Goal: Task Accomplishment & Management: Manage account settings

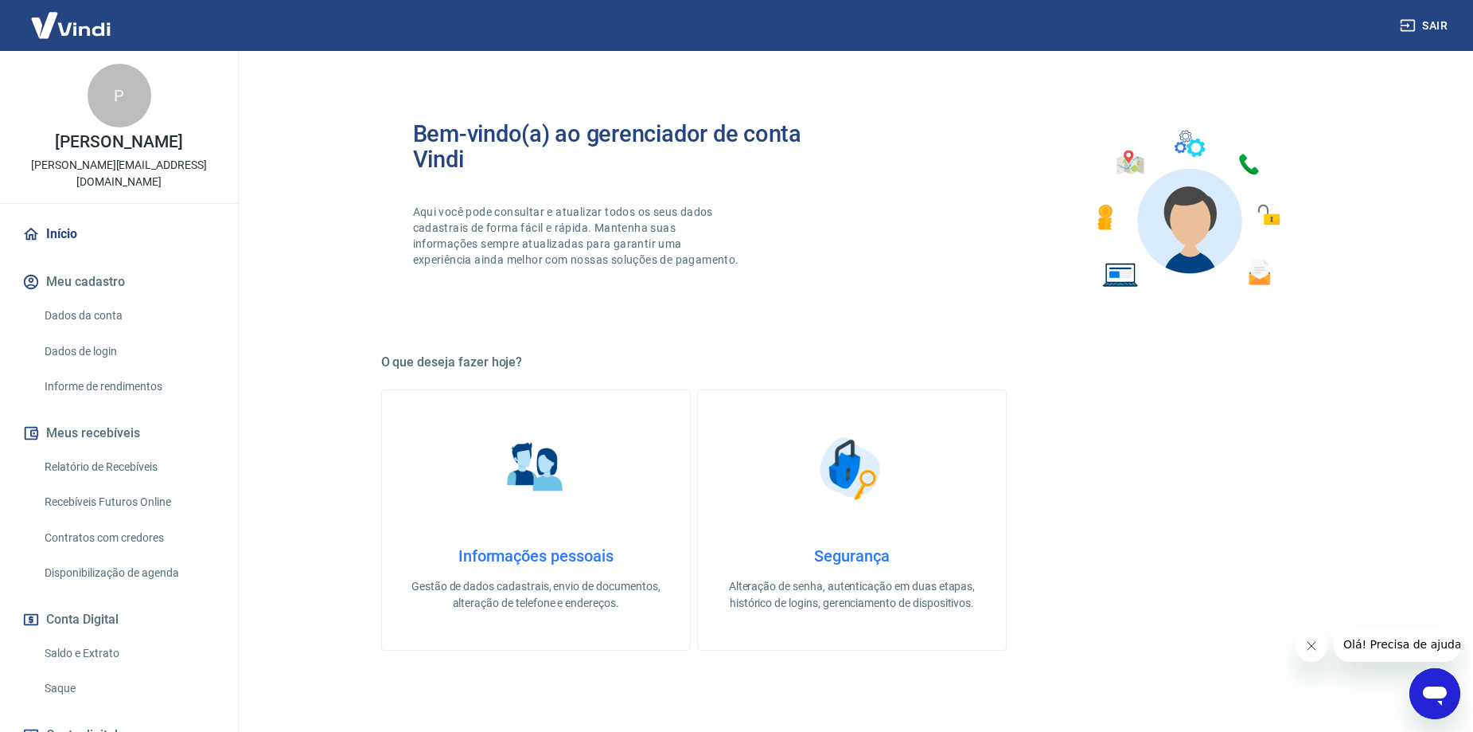
click at [130, 479] on link "Relatório de Recebíveis" at bounding box center [128, 467] width 181 height 33
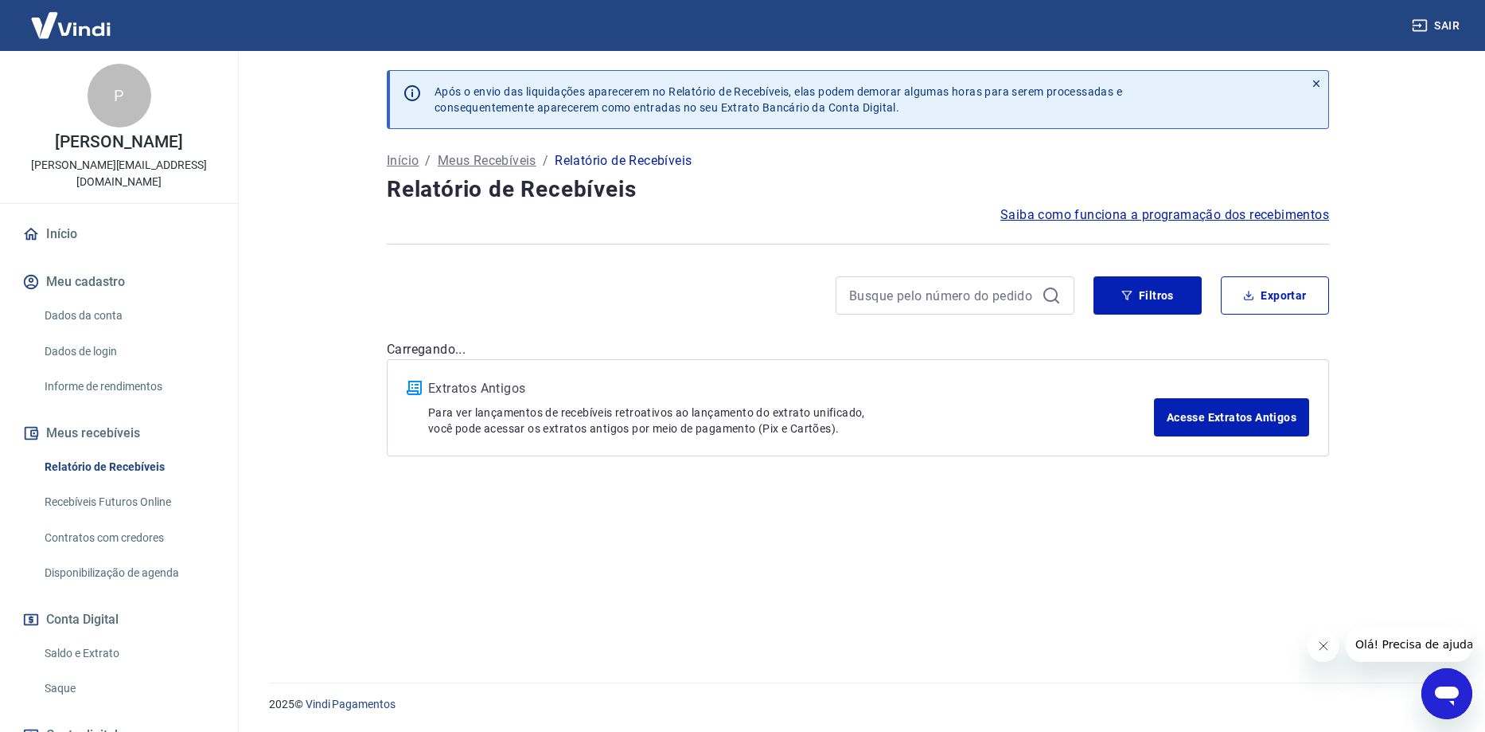
click at [89, 507] on link "Recebíveis Futuros Online" at bounding box center [128, 502] width 181 height 33
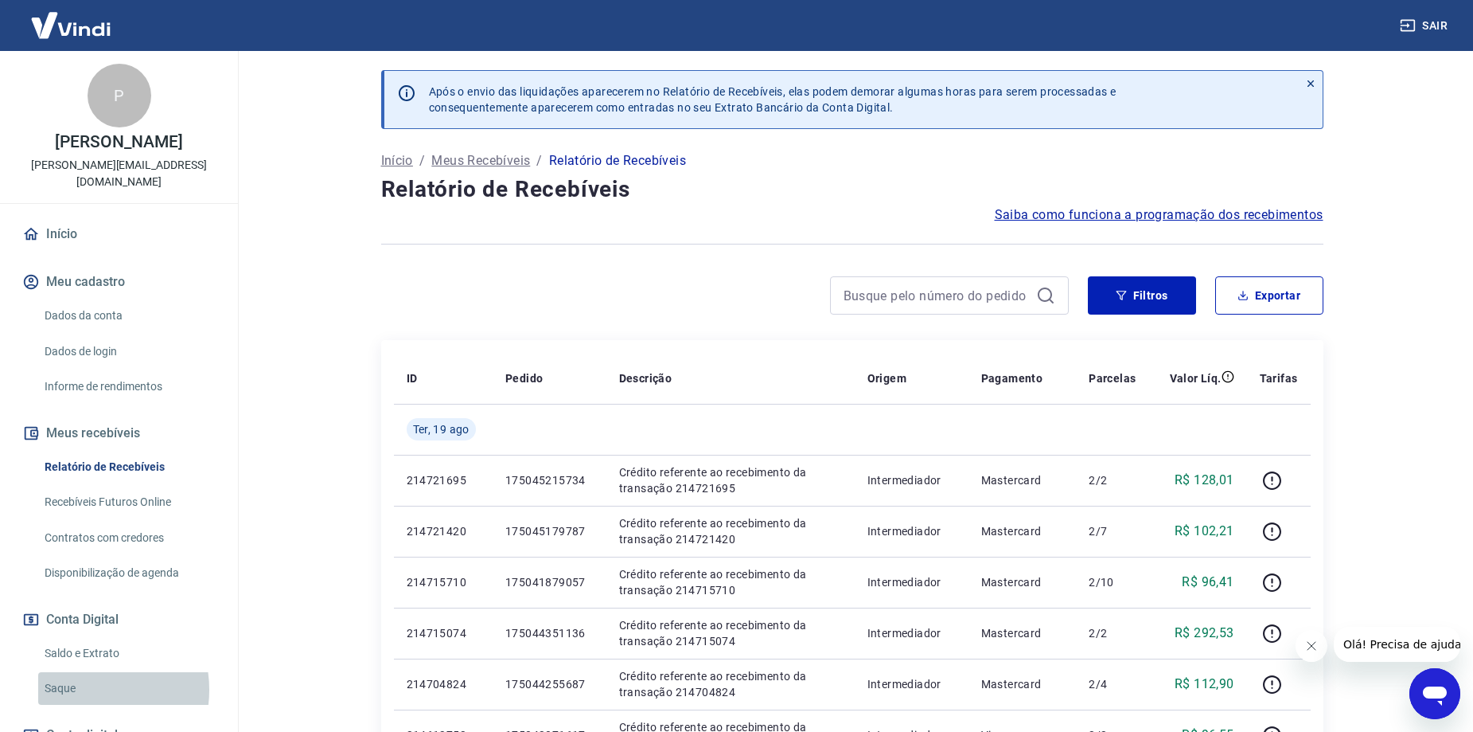
click at [86, 689] on link "Saque" at bounding box center [128, 688] width 181 height 33
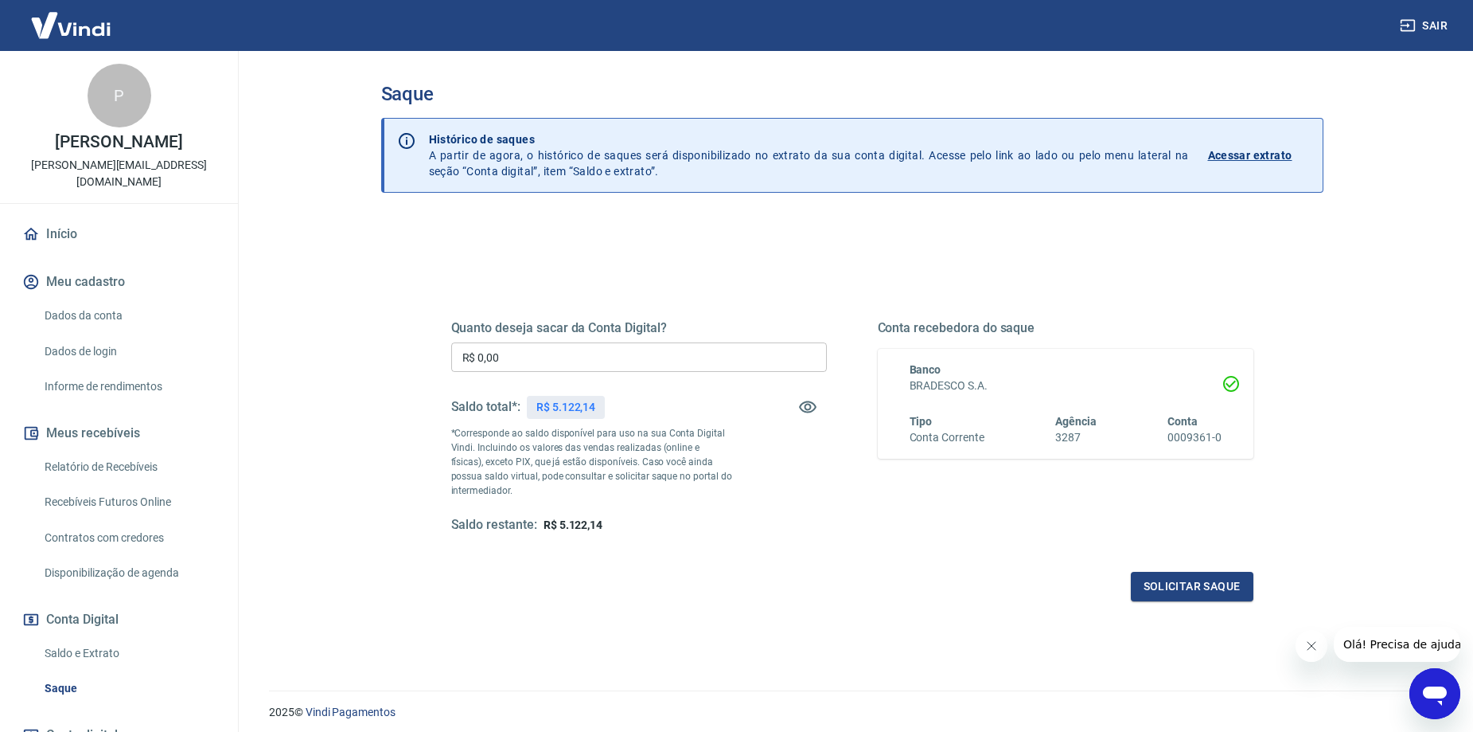
click at [135, 463] on link "Relatório de Recebíveis" at bounding box center [128, 467] width 181 height 33
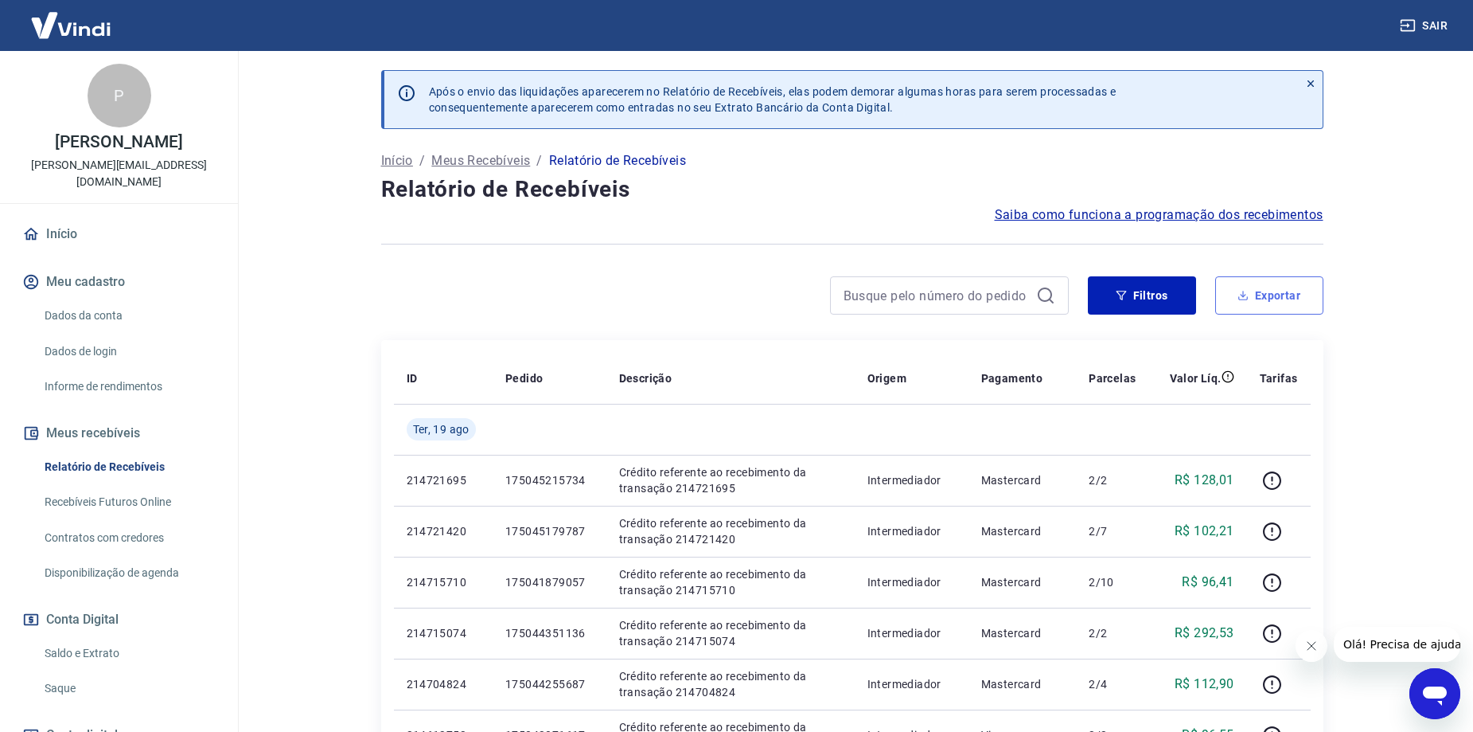
click at [1263, 291] on button "Exportar" at bounding box center [1270, 295] width 108 height 38
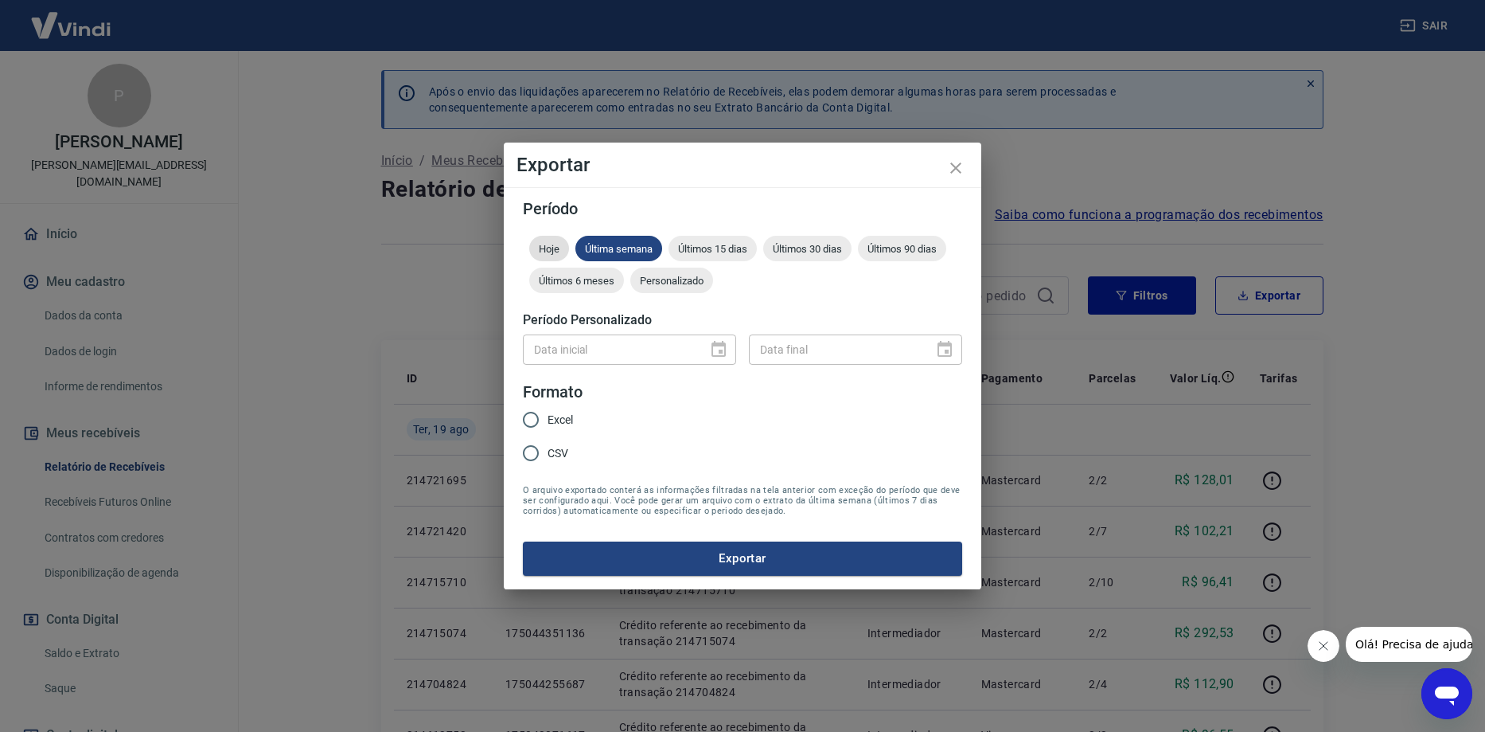
click at [551, 253] on span "Hoje" at bounding box center [549, 249] width 40 height 12
click at [533, 411] on input "Excel" at bounding box center [530, 419] width 33 height 33
radio input "true"
click at [672, 568] on button "Exportar" at bounding box center [742, 557] width 439 height 33
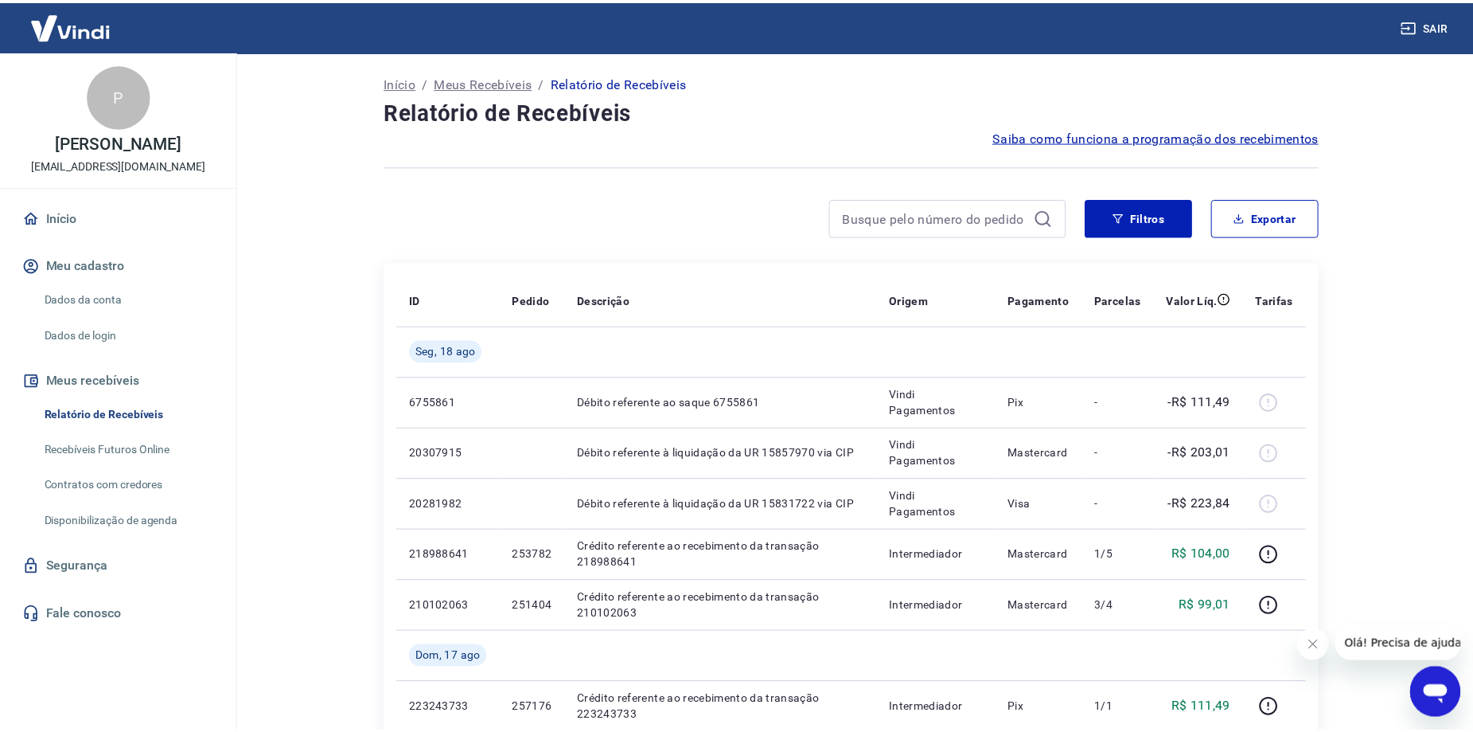
scroll to position [80, 0]
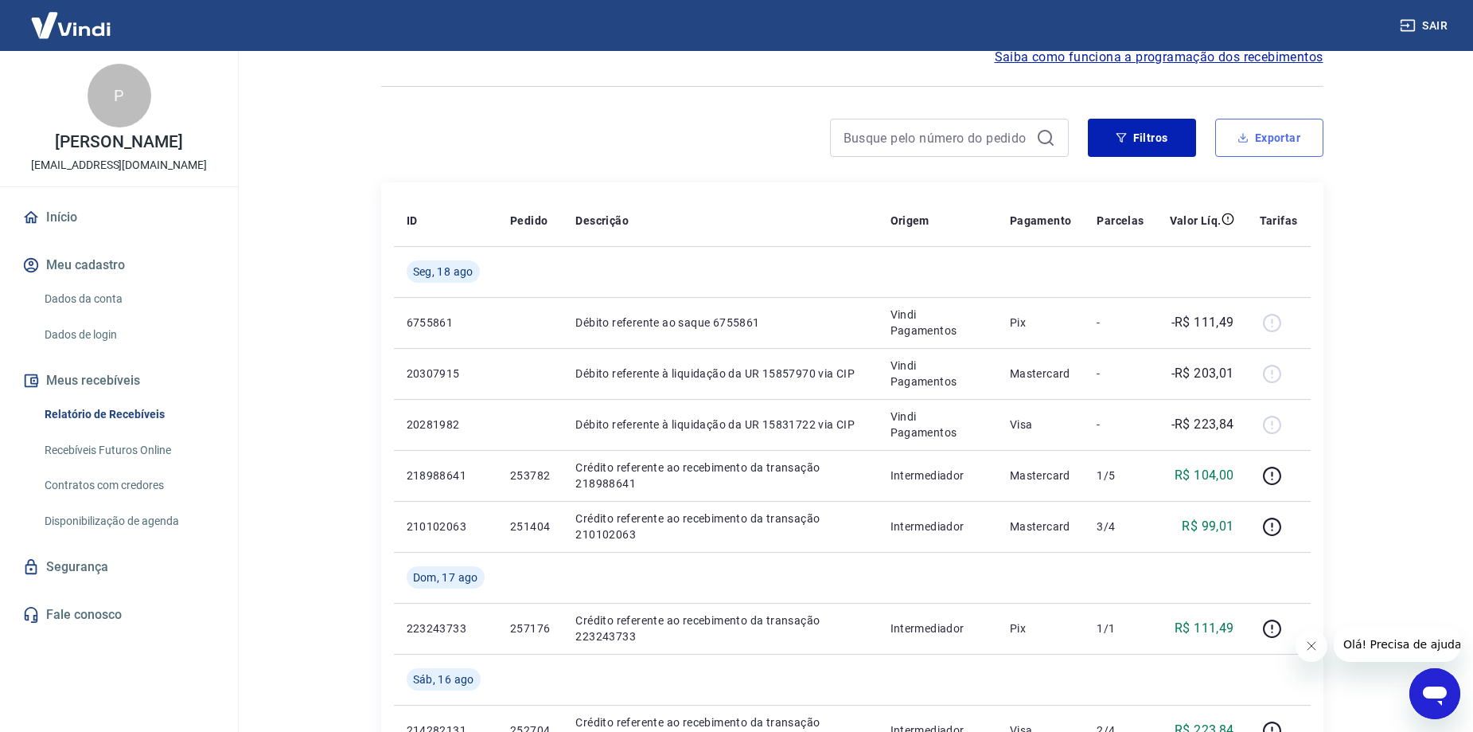
click at [1298, 135] on button "Exportar" at bounding box center [1270, 138] width 108 height 38
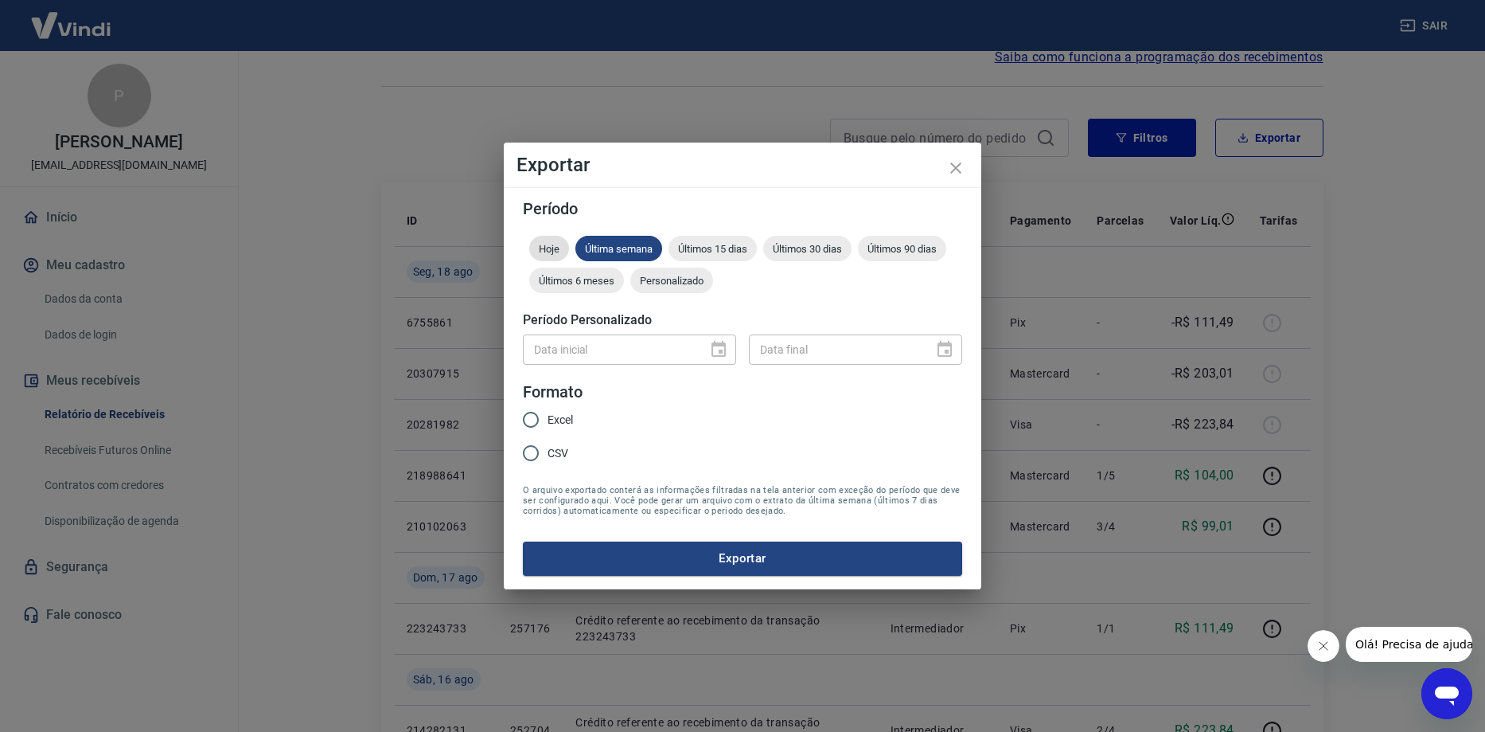
click at [549, 257] on div "Hoje" at bounding box center [549, 248] width 40 height 25
click at [540, 416] on input "Excel" at bounding box center [530, 419] width 33 height 33
radio input "true"
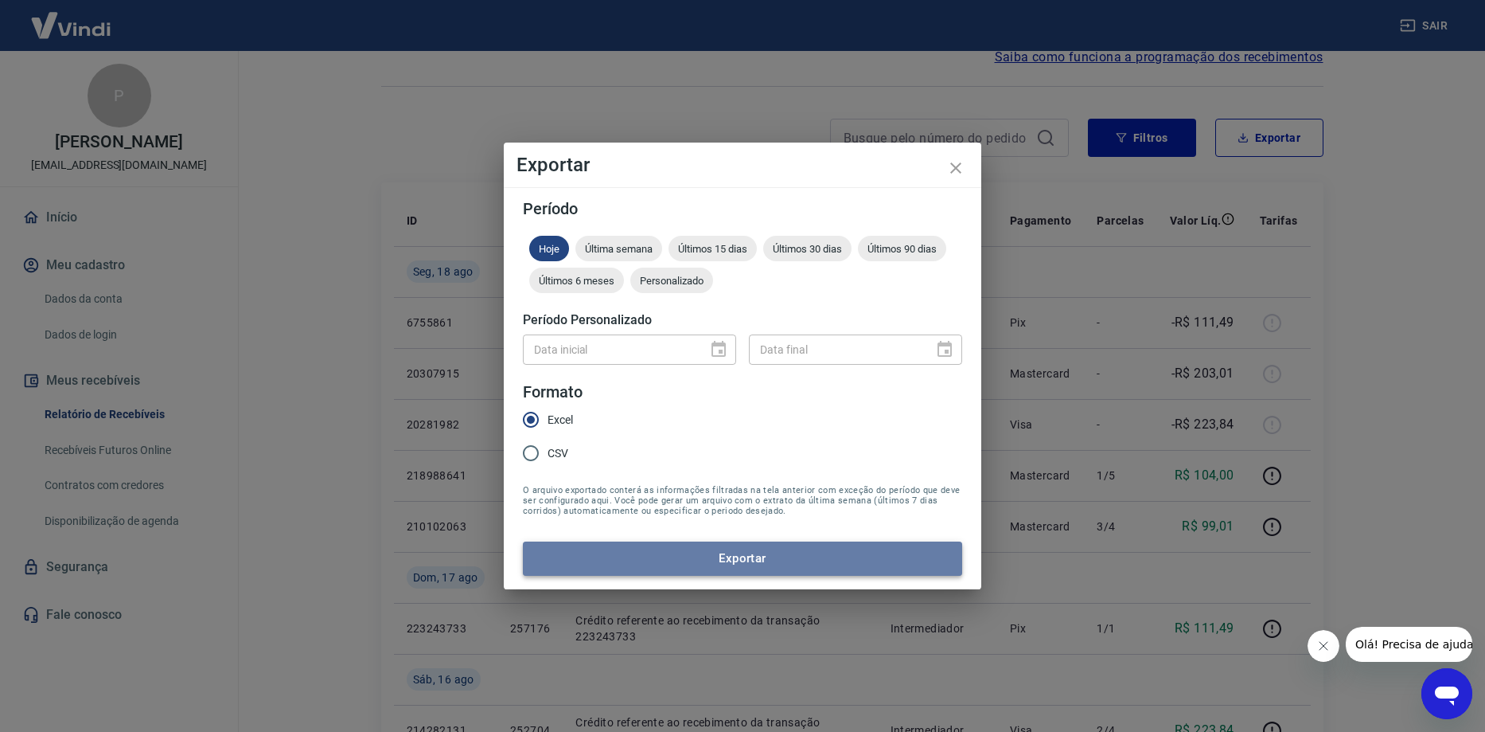
click at [623, 570] on button "Exportar" at bounding box center [742, 557] width 439 height 33
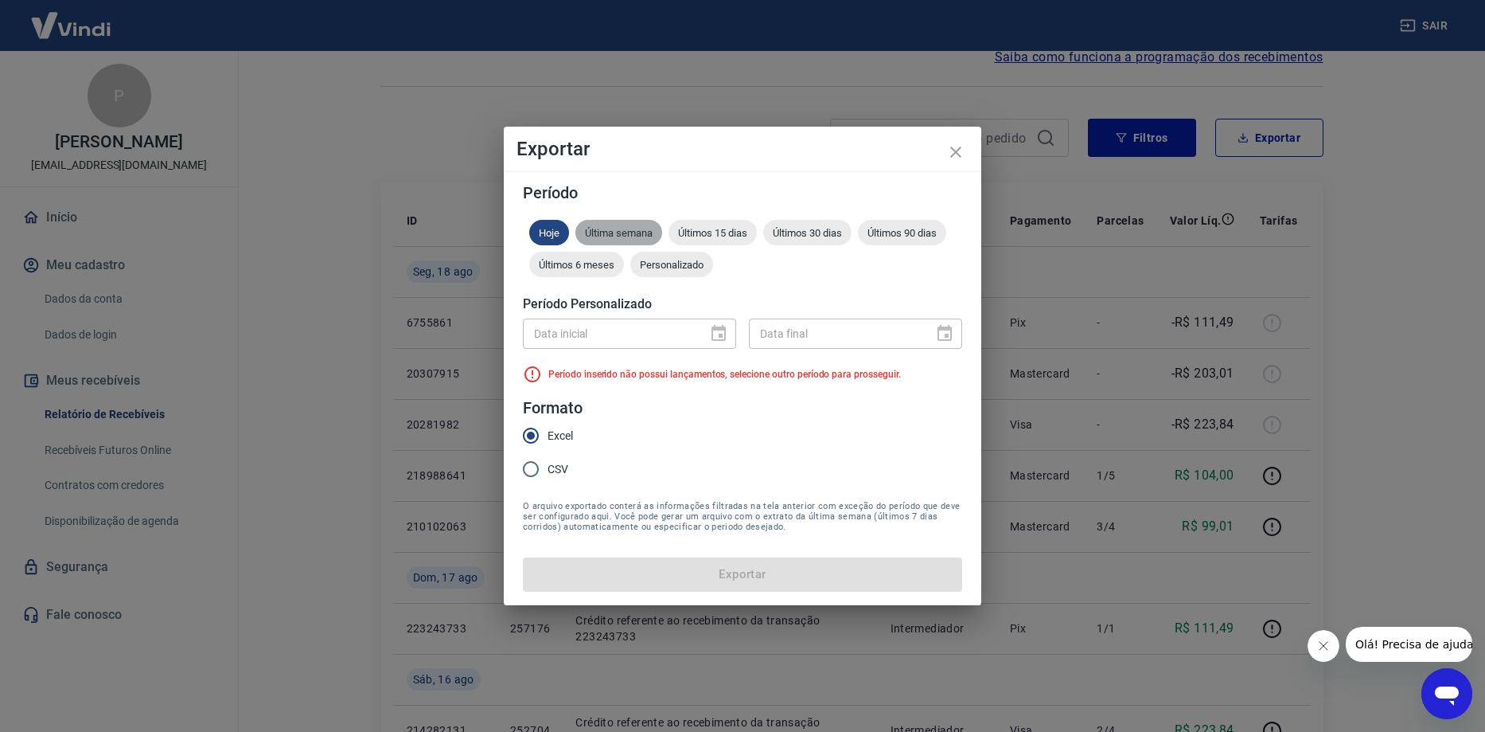
click at [630, 244] on div "Última semana" at bounding box center [619, 232] width 87 height 25
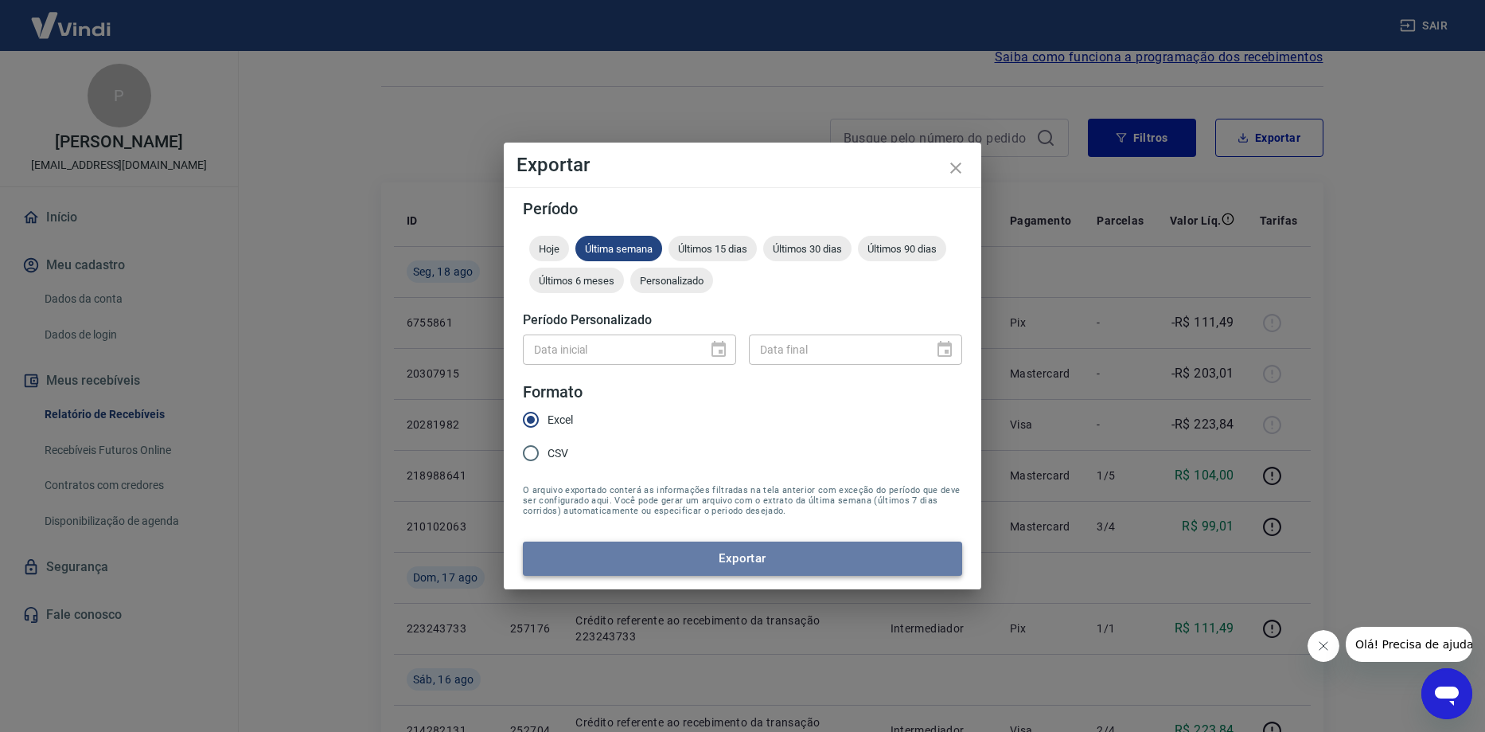
click at [642, 561] on button "Exportar" at bounding box center [742, 557] width 439 height 33
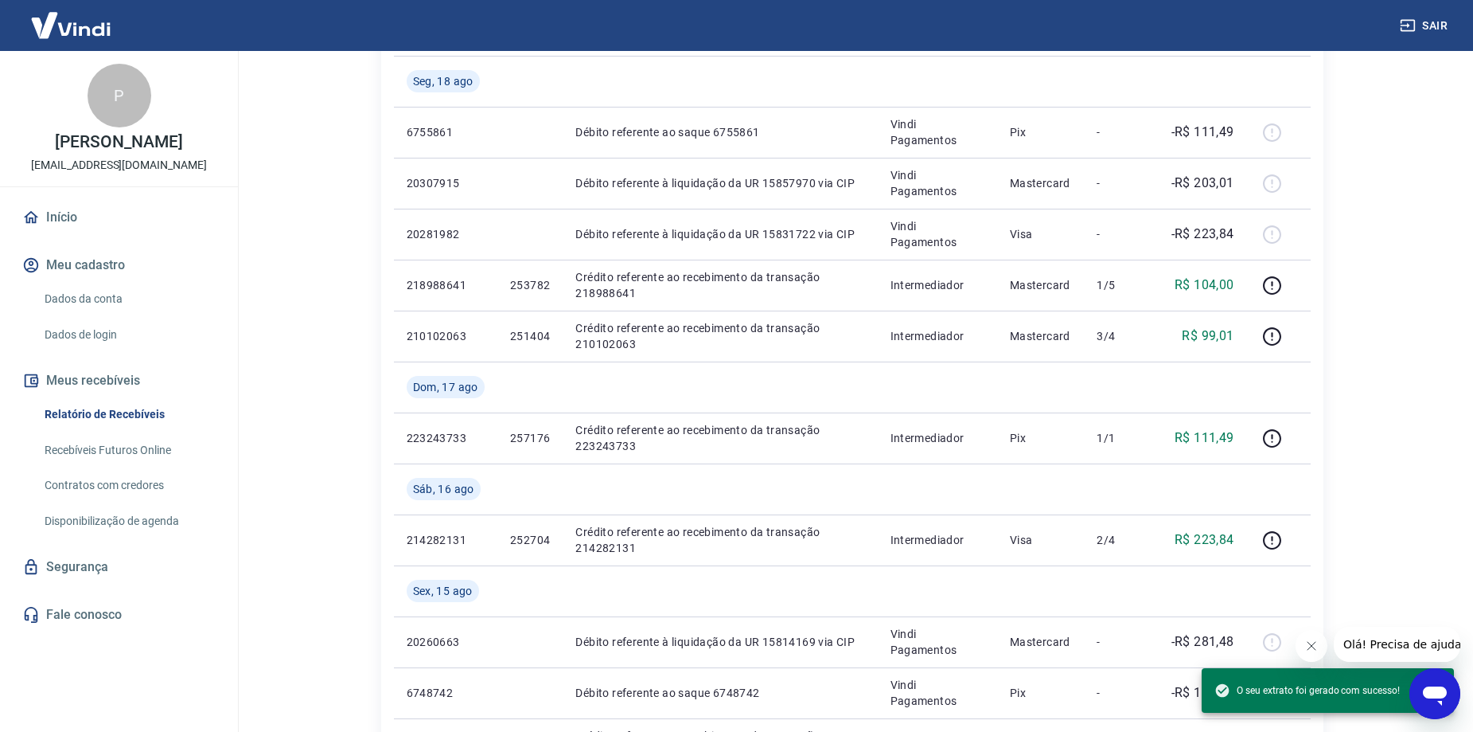
scroll to position [478, 0]
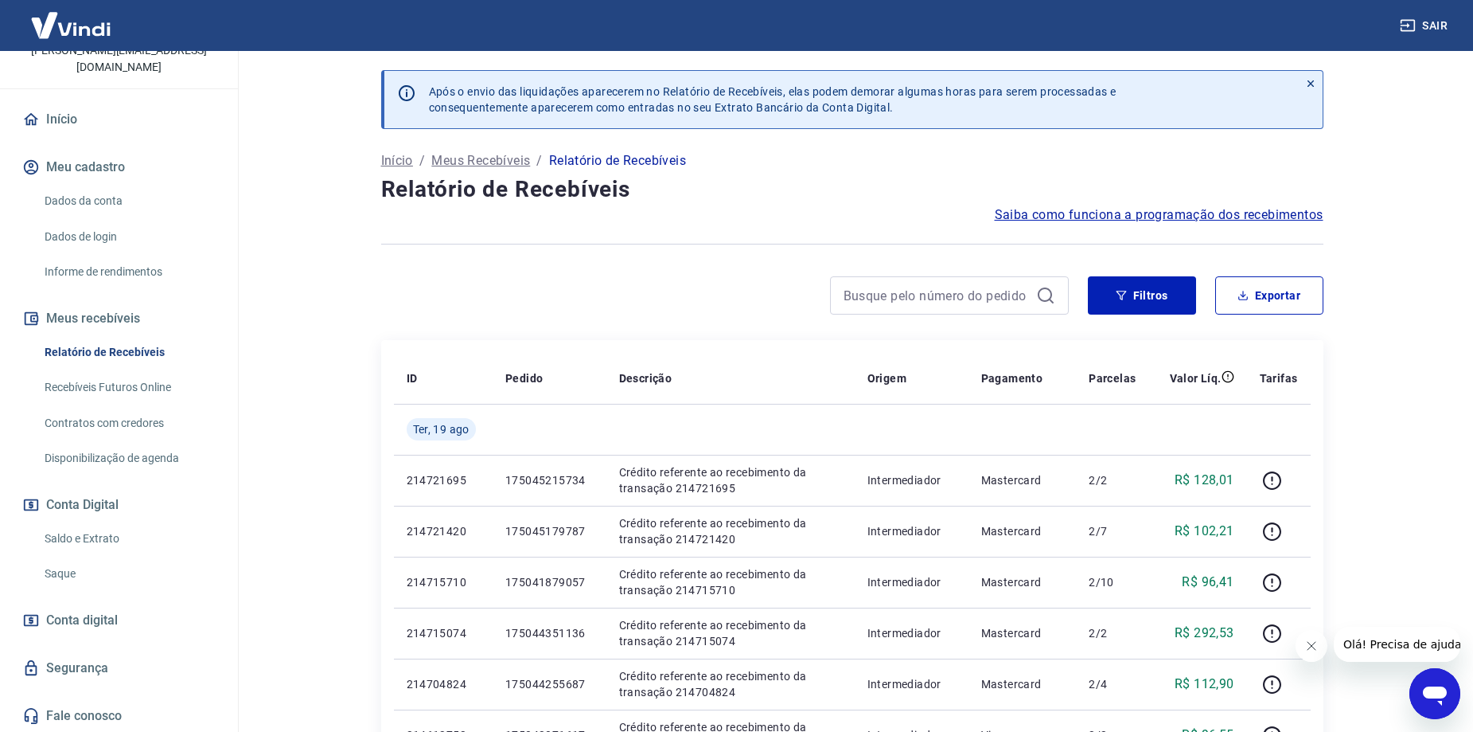
scroll to position [116, 0]
click at [72, 572] on link "Saque" at bounding box center [128, 572] width 181 height 33
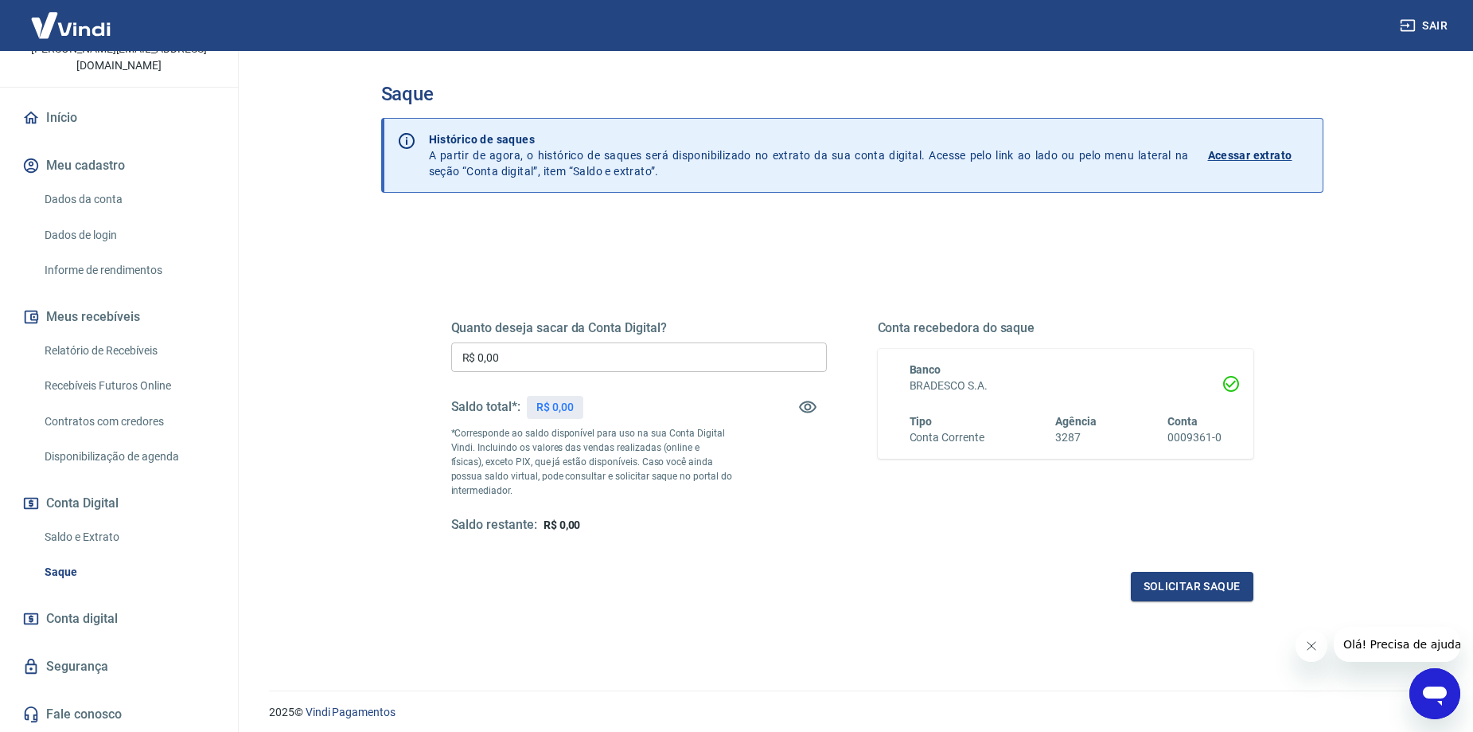
click at [604, 361] on input "R$ 0,00" at bounding box center [639, 356] width 376 height 29
type input "R$ 5.122,14"
click at [1205, 597] on button "Solicitar saque" at bounding box center [1192, 586] width 123 height 29
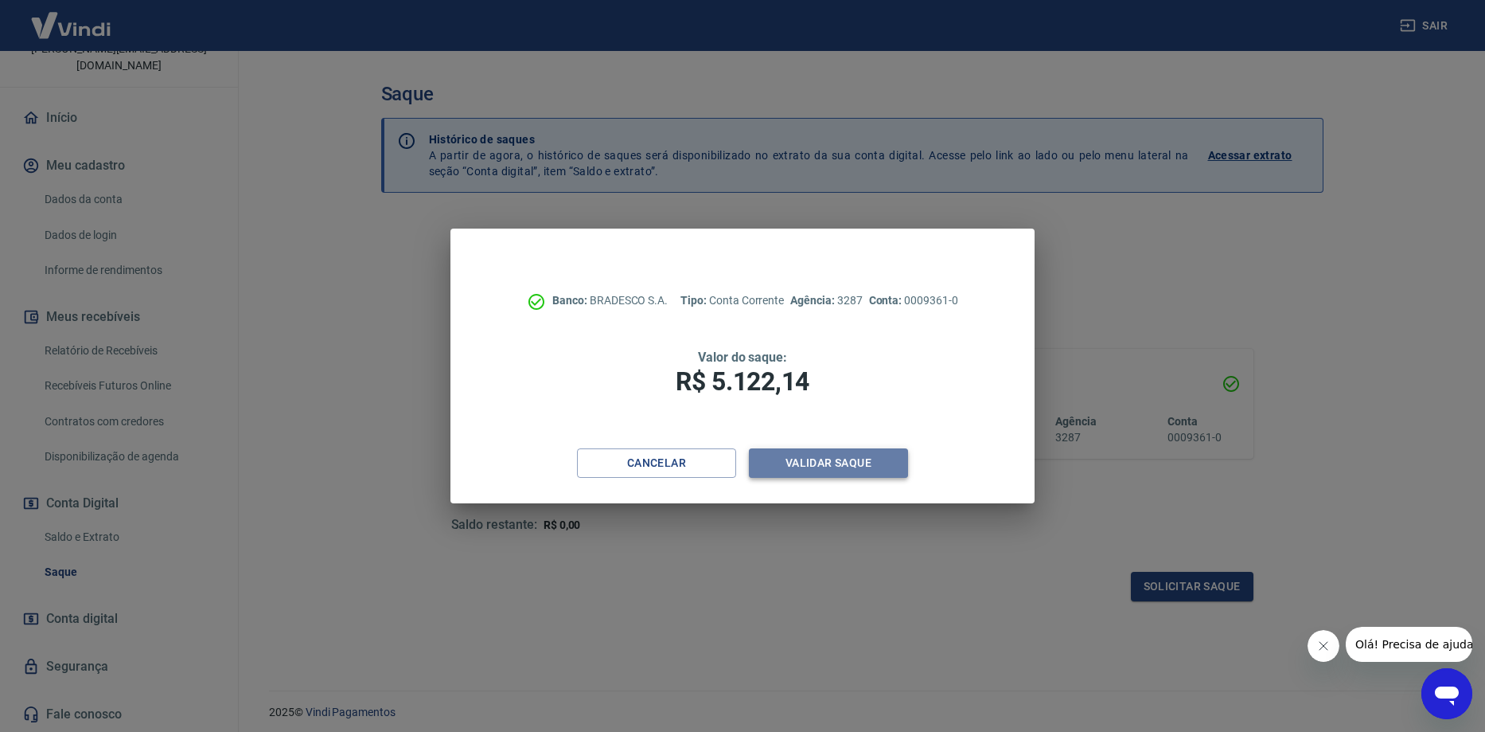
click at [845, 458] on button "Validar saque" at bounding box center [828, 462] width 159 height 29
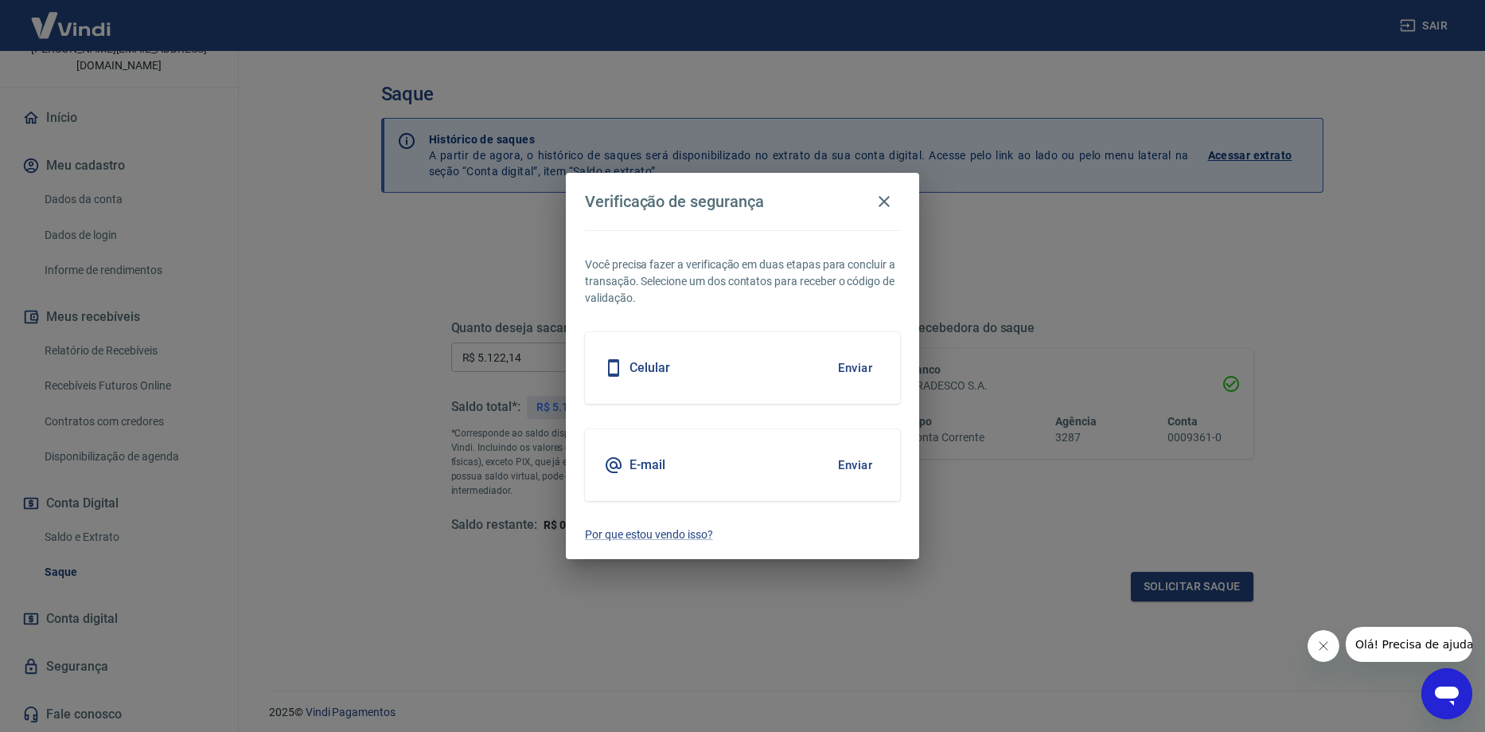
click at [865, 369] on button "Enviar" at bounding box center [855, 367] width 52 height 33
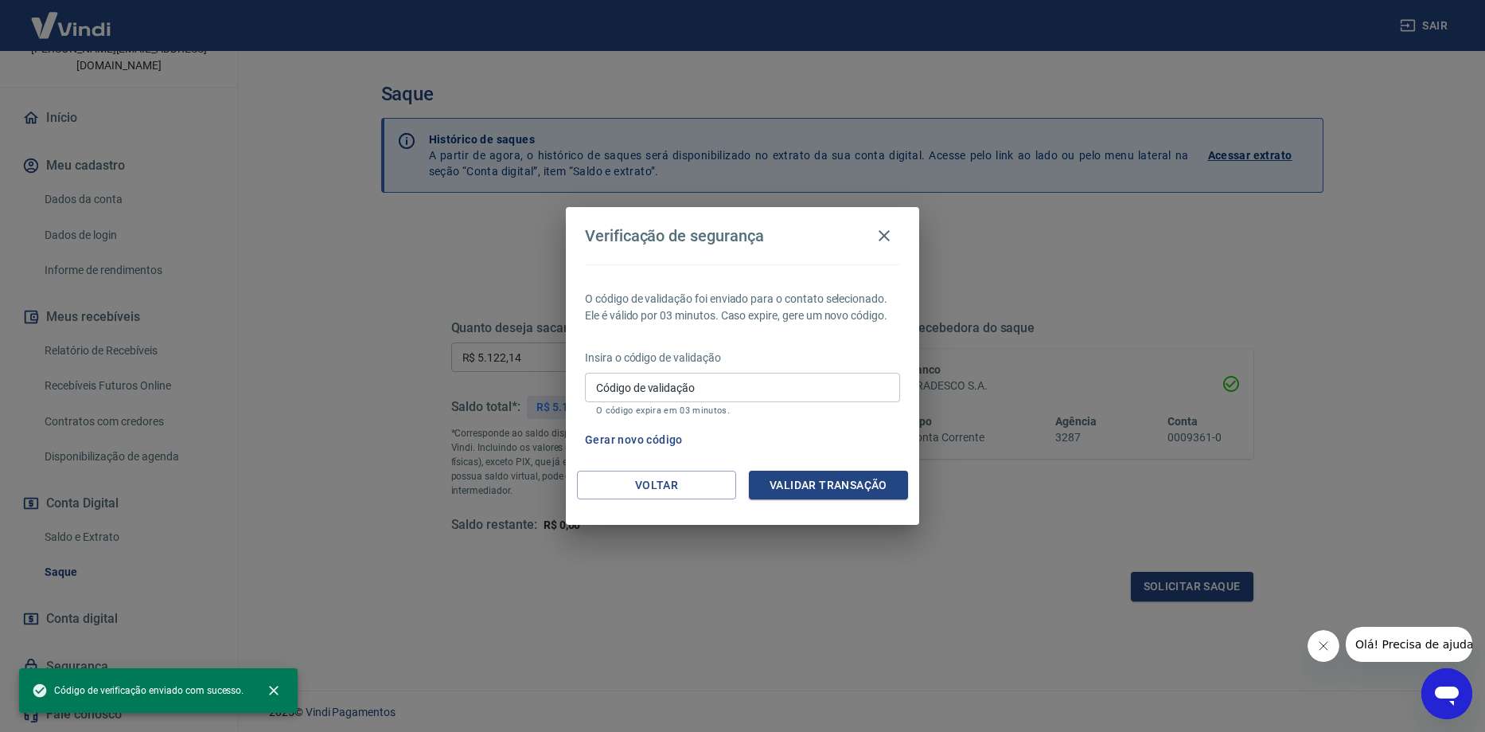
click at [717, 399] on input "Código de validação" at bounding box center [742, 387] width 315 height 29
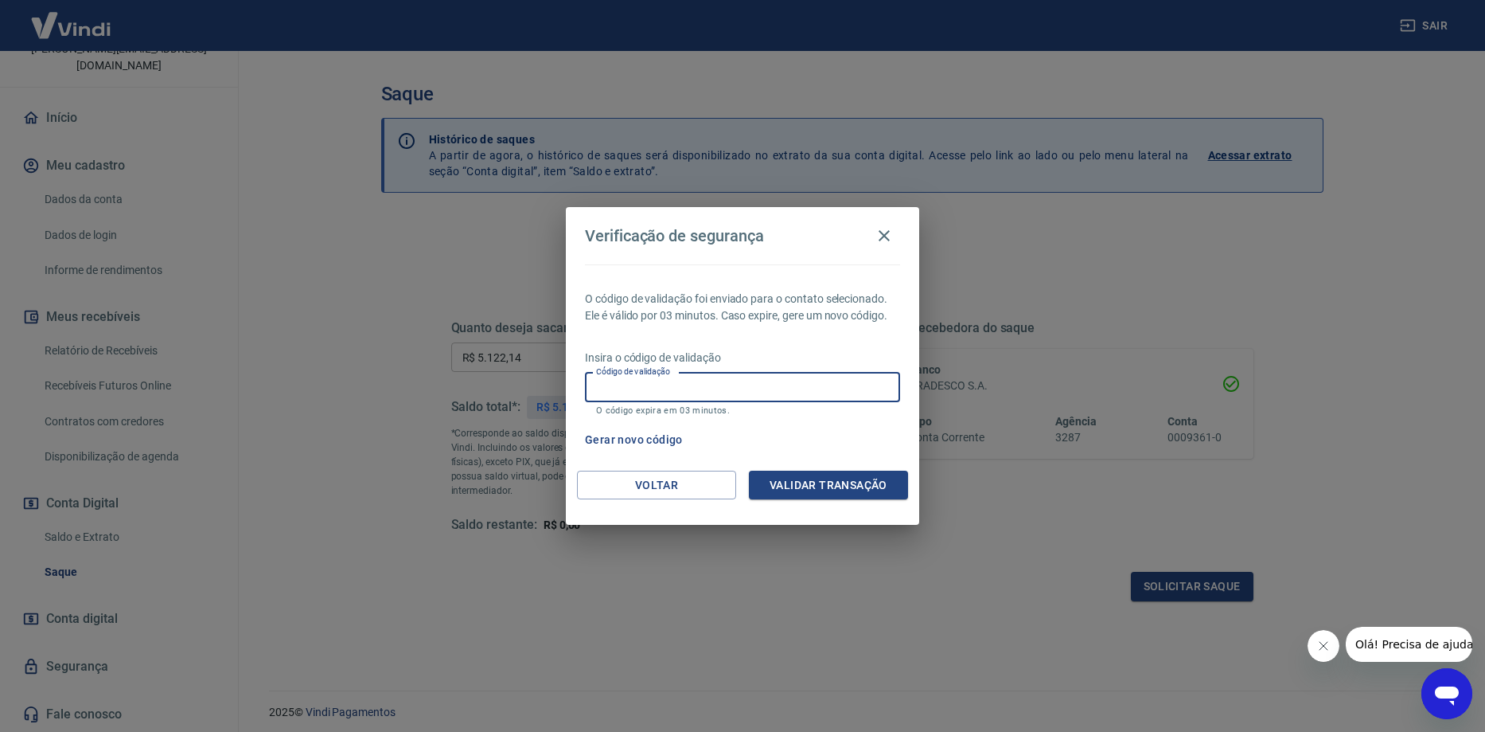
click at [630, 388] on input "Código de validação" at bounding box center [742, 387] width 315 height 29
click at [880, 233] on icon "button" at bounding box center [884, 235] width 19 height 19
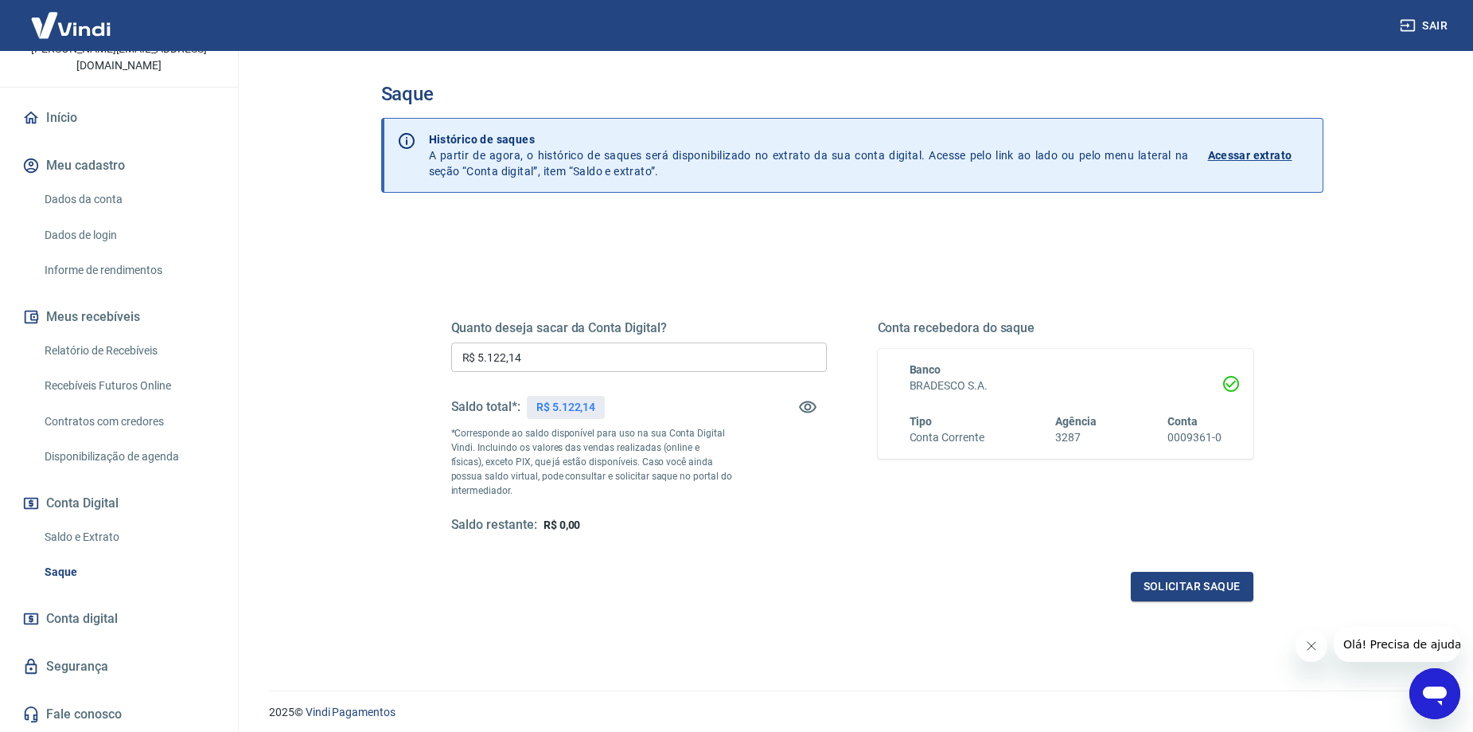
drag, startPoint x: 139, startPoint y: 358, endPoint x: 262, endPoint y: 521, distance: 203.5
click at [139, 357] on link "Relatório de Recebíveis" at bounding box center [128, 350] width 181 height 33
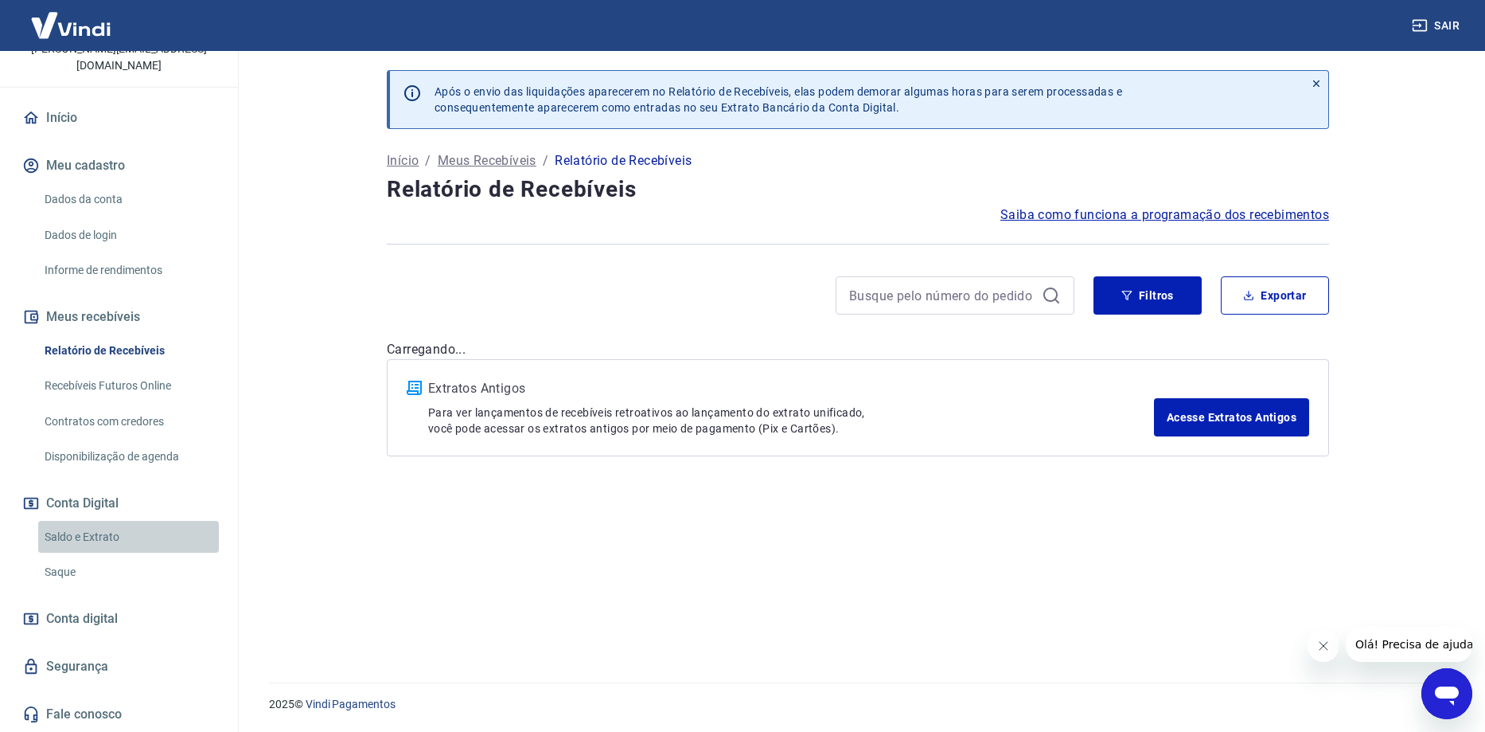
click at [139, 543] on link "Saldo e Extrato" at bounding box center [128, 537] width 181 height 33
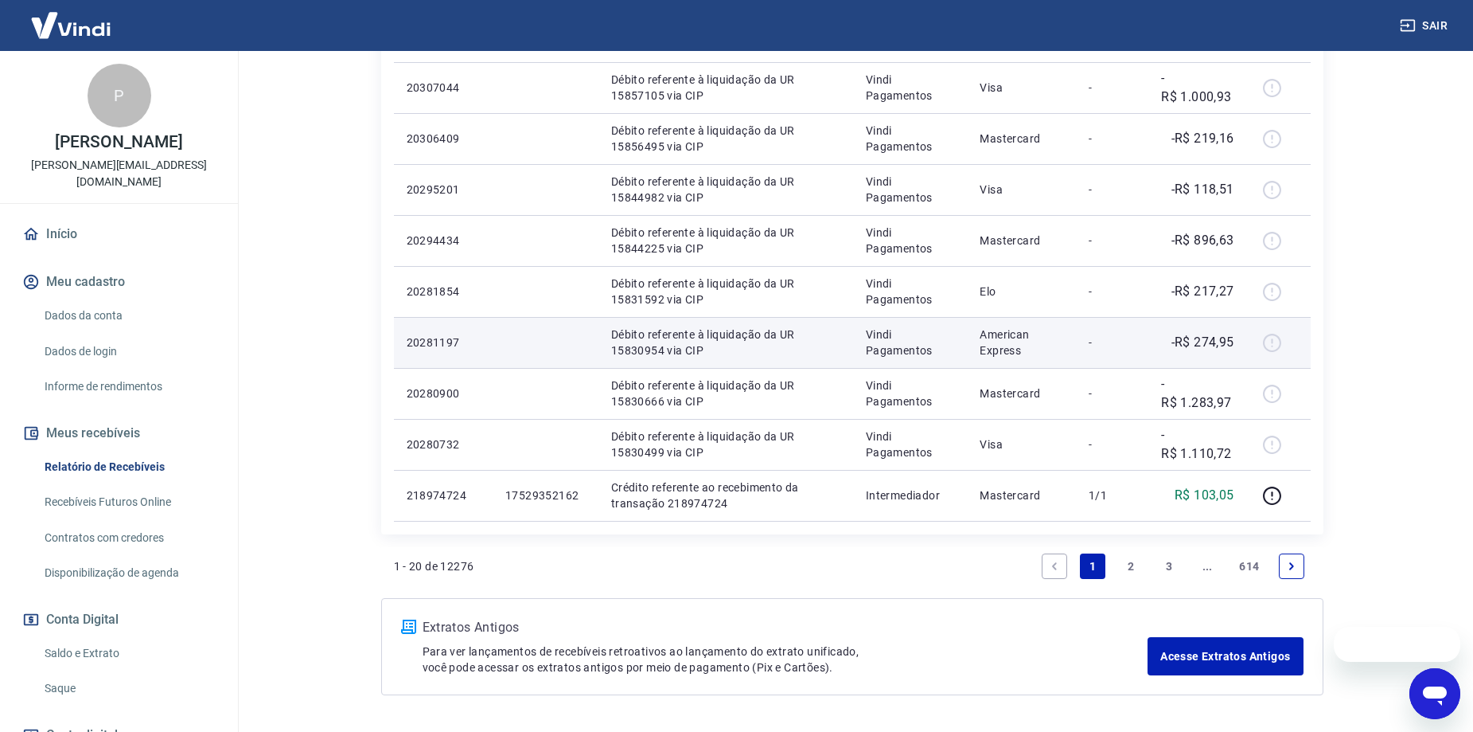
scroll to position [1055, 0]
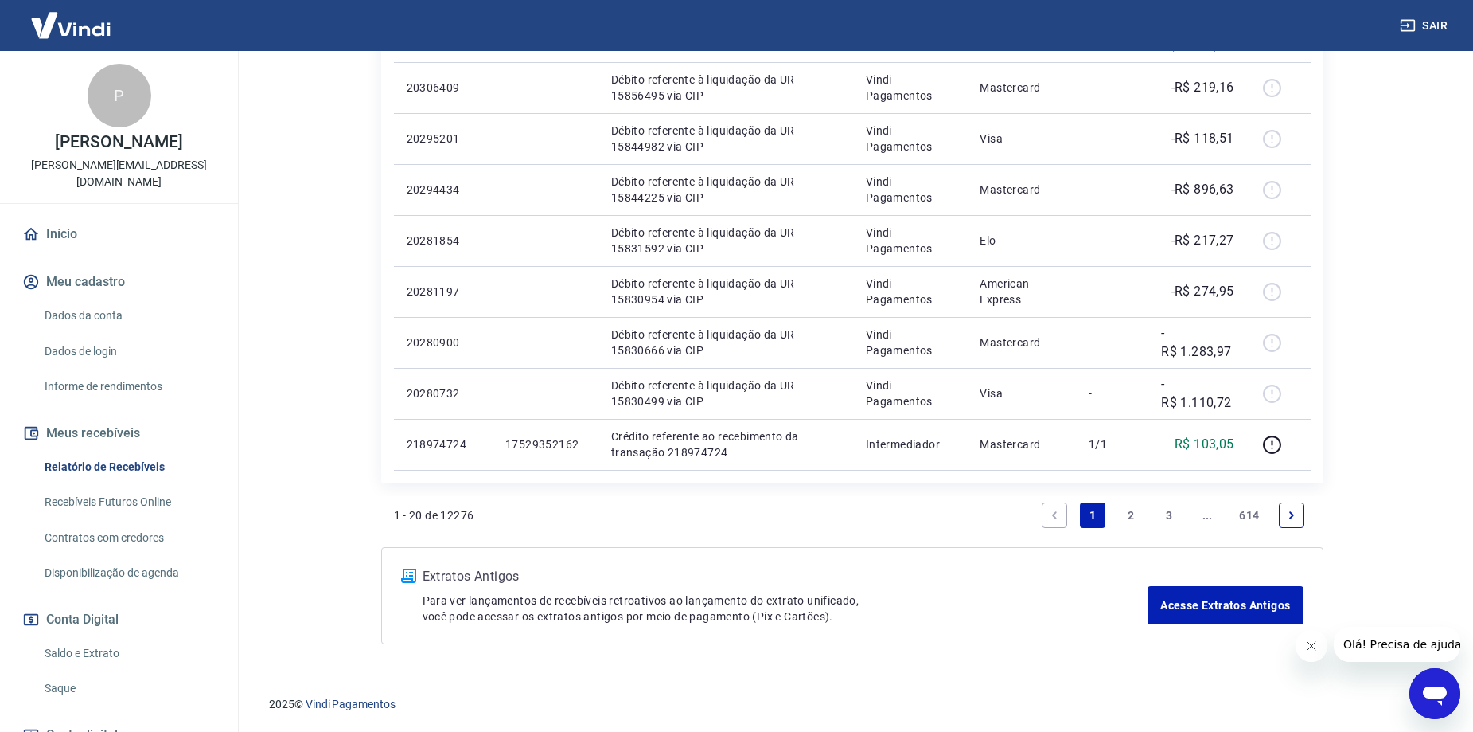
click at [1132, 509] on link "2" at bounding box center [1130, 514] width 25 height 25
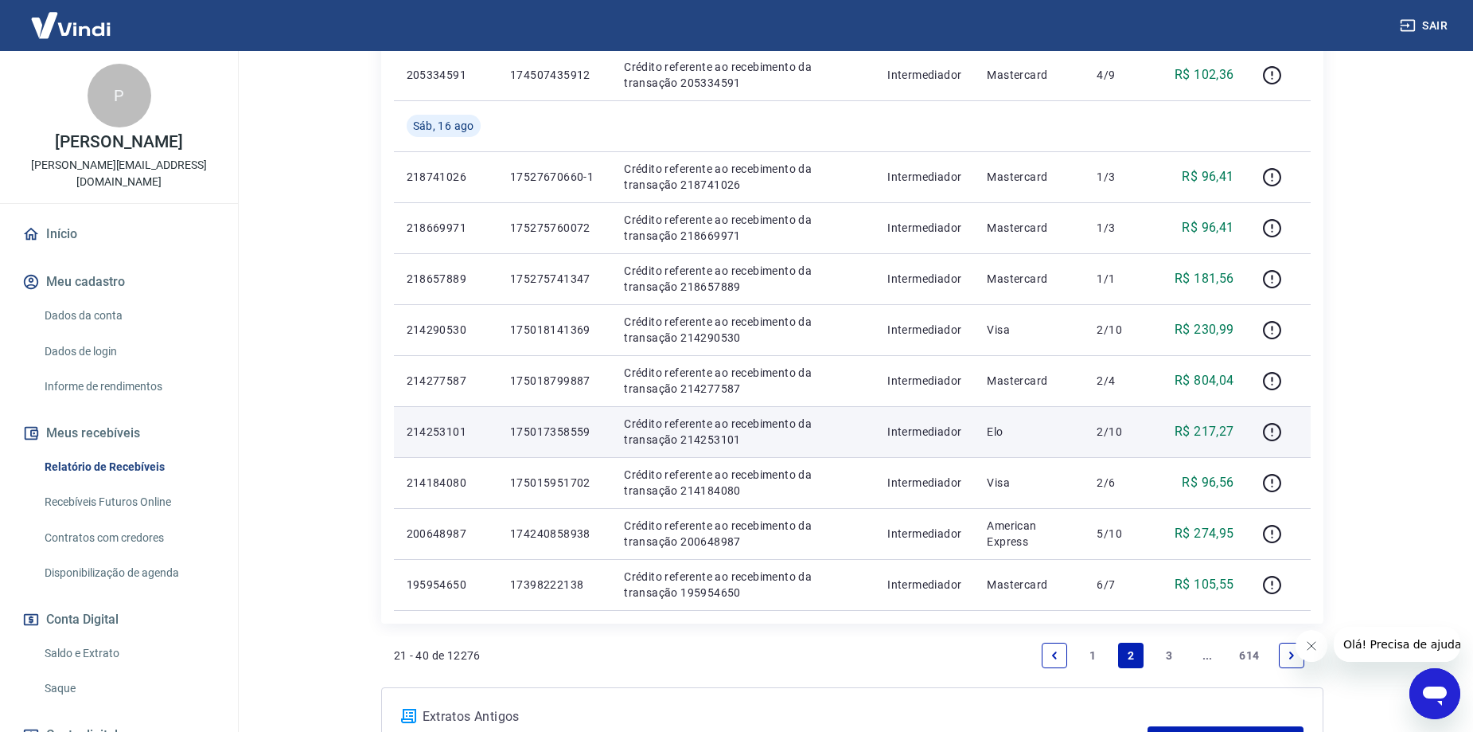
scroll to position [1106, 0]
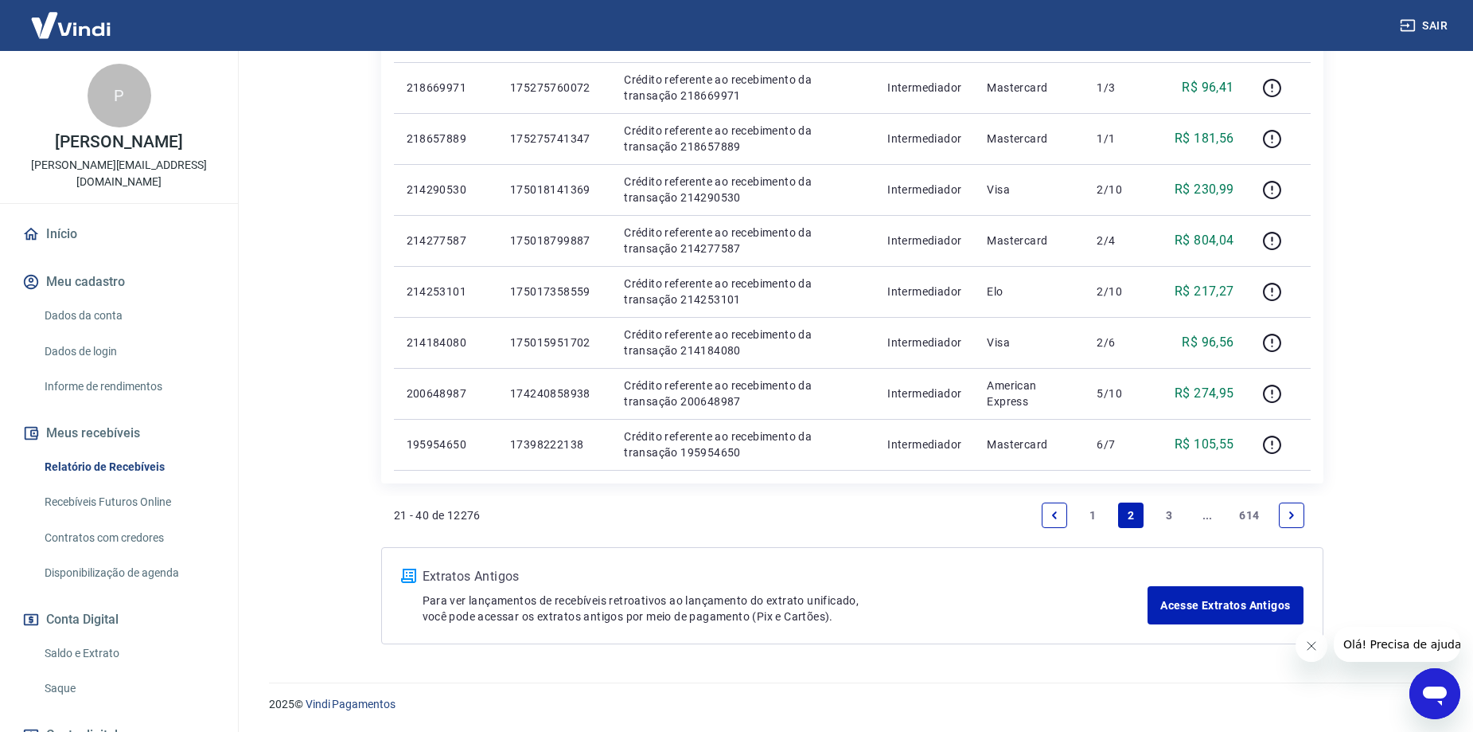
click at [1165, 521] on link "3" at bounding box center [1169, 514] width 25 height 25
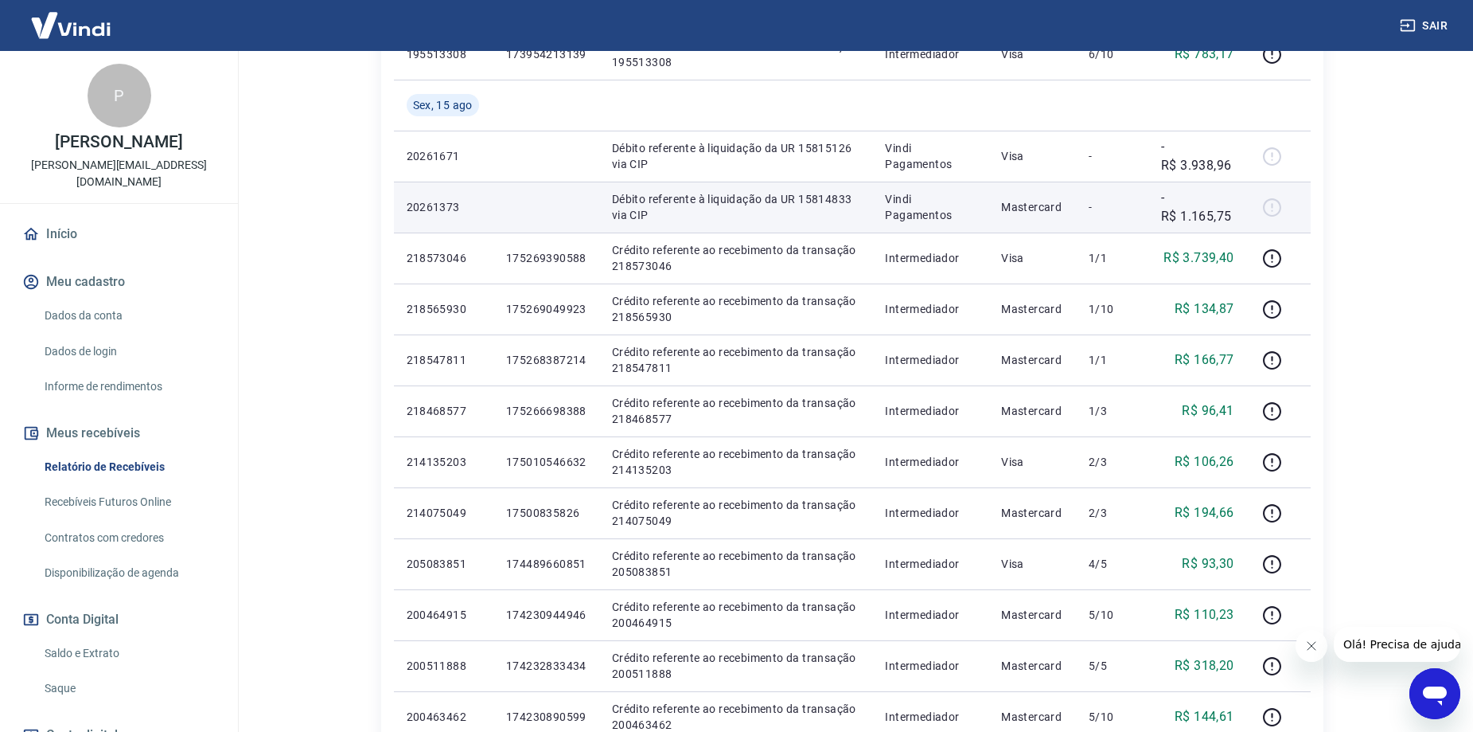
scroll to position [318, 0]
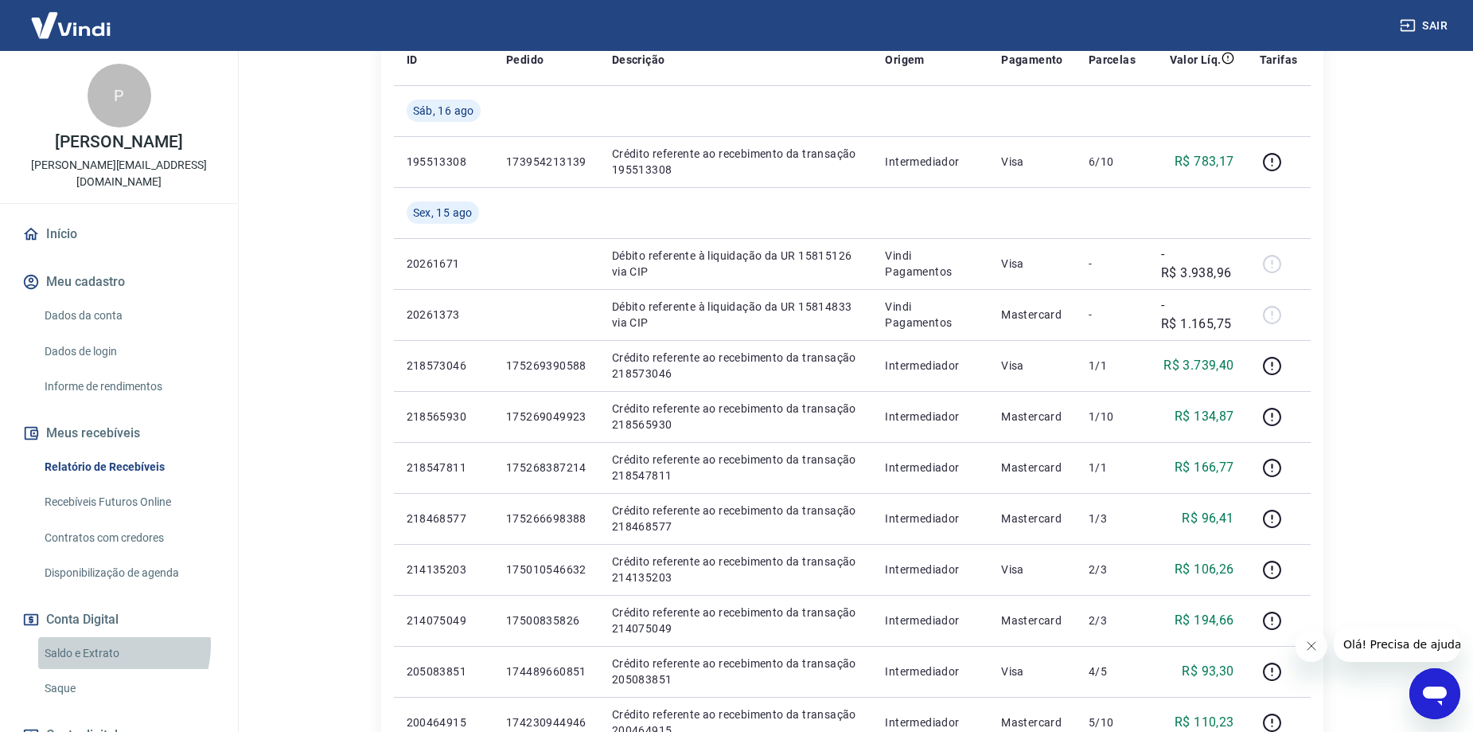
click at [104, 644] on link "Saldo e Extrato" at bounding box center [128, 653] width 181 height 33
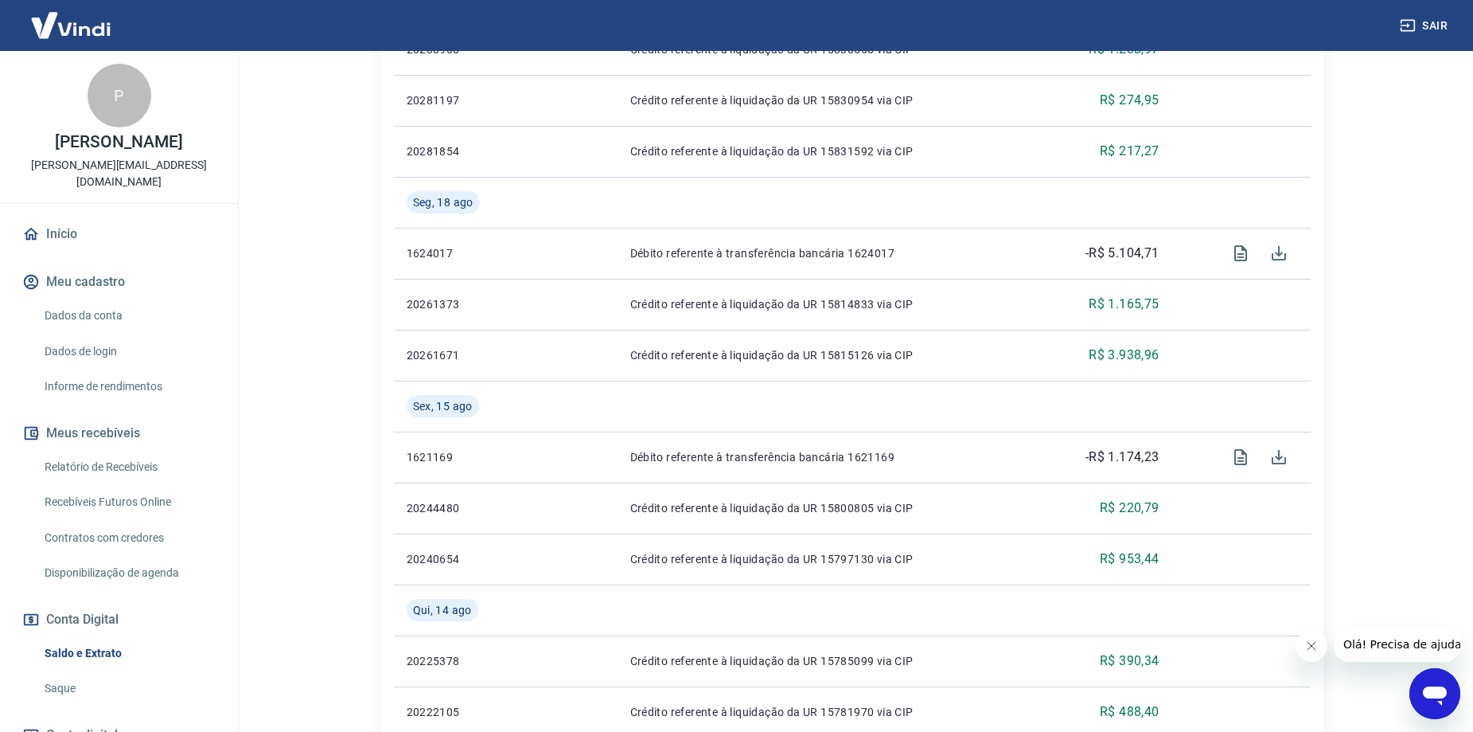
scroll to position [1099, 0]
